Goal: Task Accomplishment & Management: Manage account settings

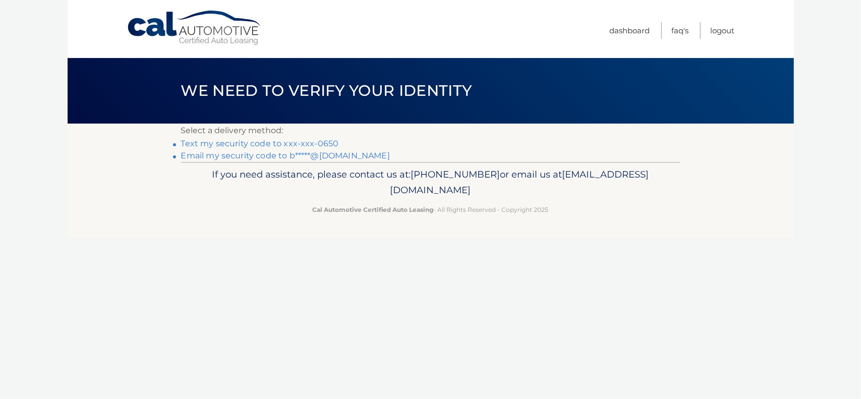
click at [299, 144] on link "Text my security code to xxx-xxx-0650" at bounding box center [260, 144] width 158 height 10
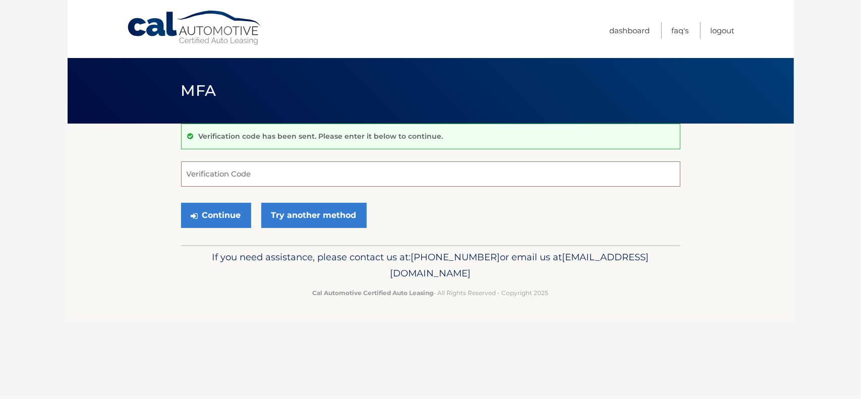
click at [288, 179] on input "Verification Code" at bounding box center [430, 173] width 499 height 25
type input "609518"
click at [223, 213] on button "Continue" at bounding box center [216, 215] width 70 height 25
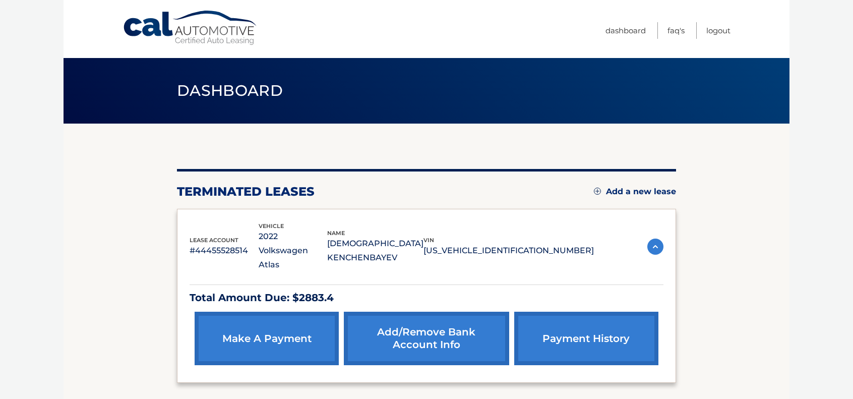
click at [654, 238] on img at bounding box center [655, 246] width 16 height 16
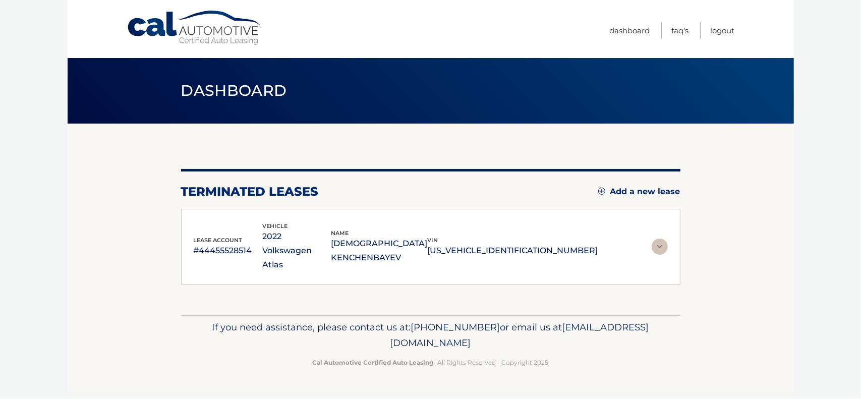
click at [654, 238] on img at bounding box center [659, 246] width 16 height 16
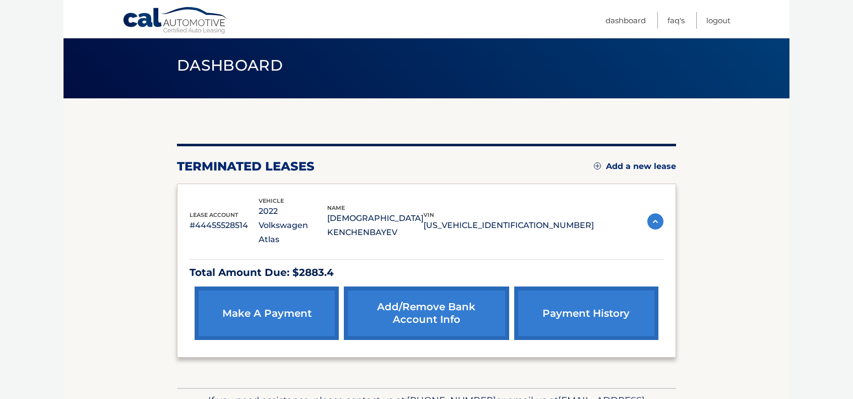
scroll to position [76, 0]
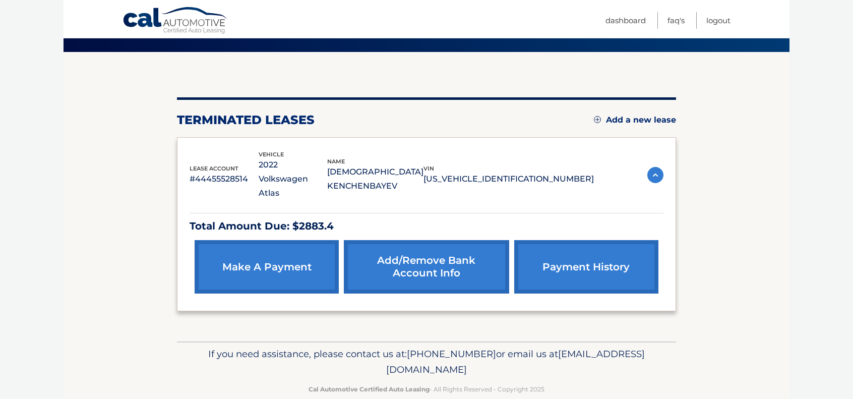
scroll to position [76, 0]
